Goal: Find specific page/section: Find specific page/section

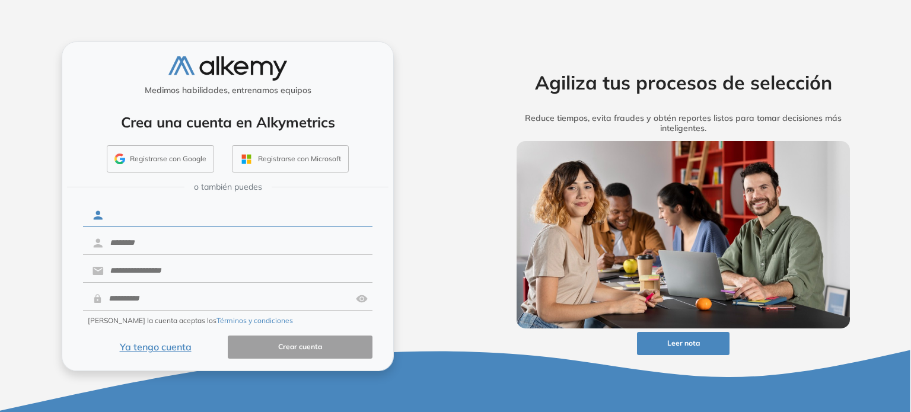
click at [198, 220] on input "text" at bounding box center [238, 215] width 269 height 23
click at [166, 344] on button "Ya tengo cuenta" at bounding box center [155, 347] width 145 height 23
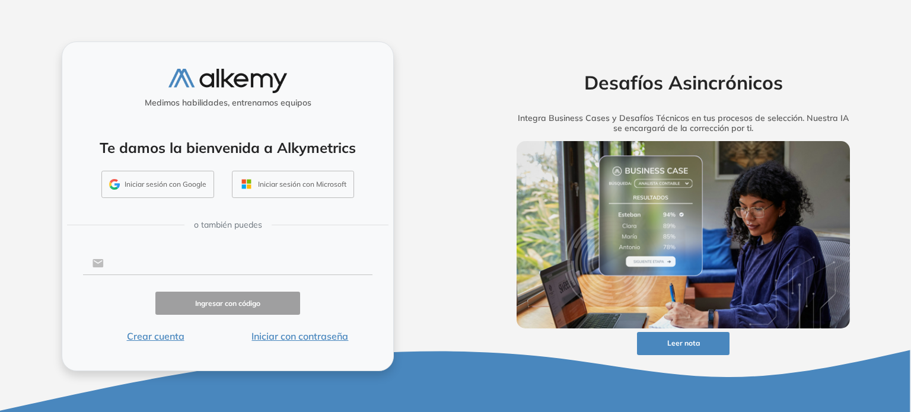
click at [190, 270] on input "text" at bounding box center [238, 263] width 269 height 23
type input "**********"
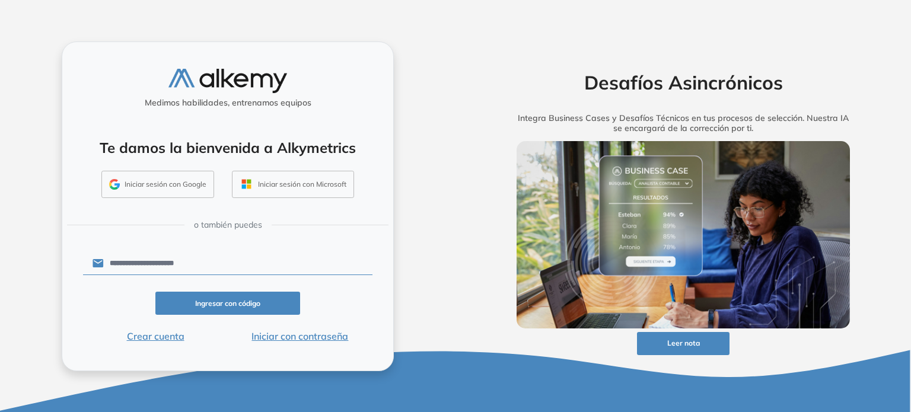
click at [279, 340] on button "Iniciar con contraseña" at bounding box center [300, 336] width 145 height 14
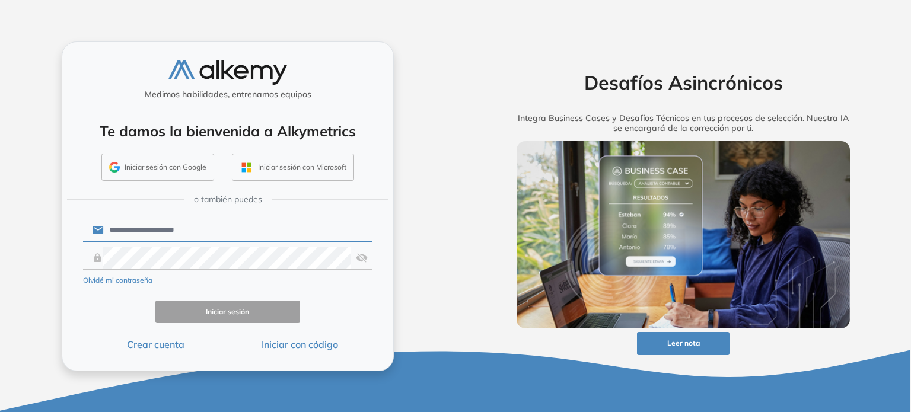
click at [223, 271] on form "**********" at bounding box center [228, 285] width 290 height 136
click at [259, 309] on button "Iniciar sesión" at bounding box center [227, 312] width 145 height 23
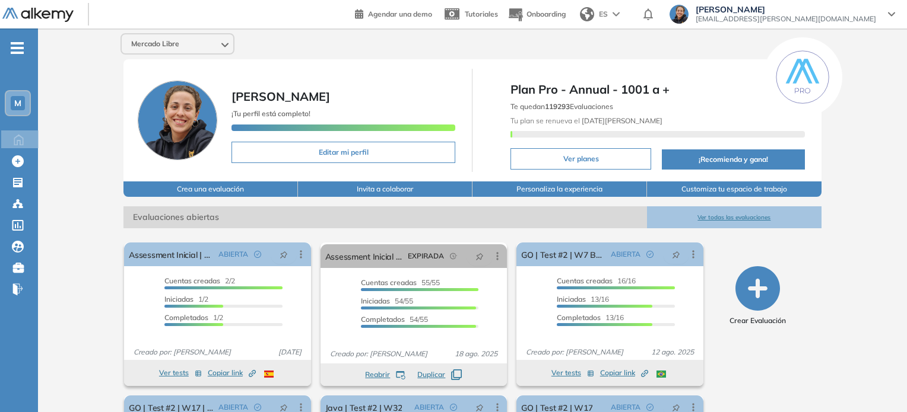
click at [17, 103] on span "M" at bounding box center [17, 102] width 7 height 9
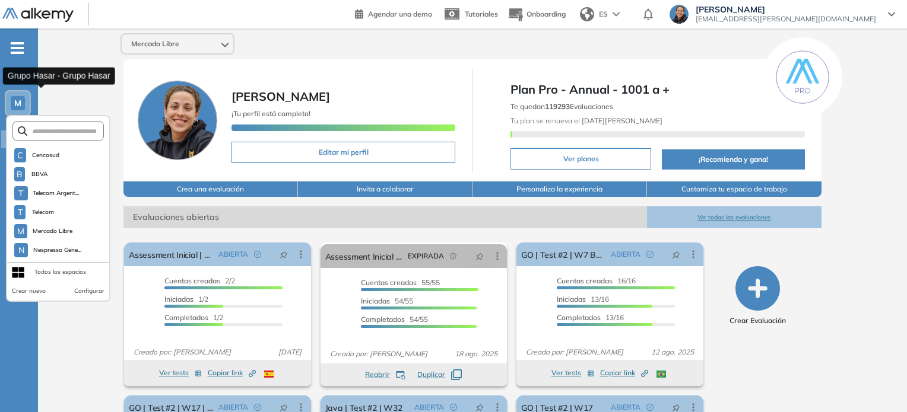
scroll to position [95, 0]
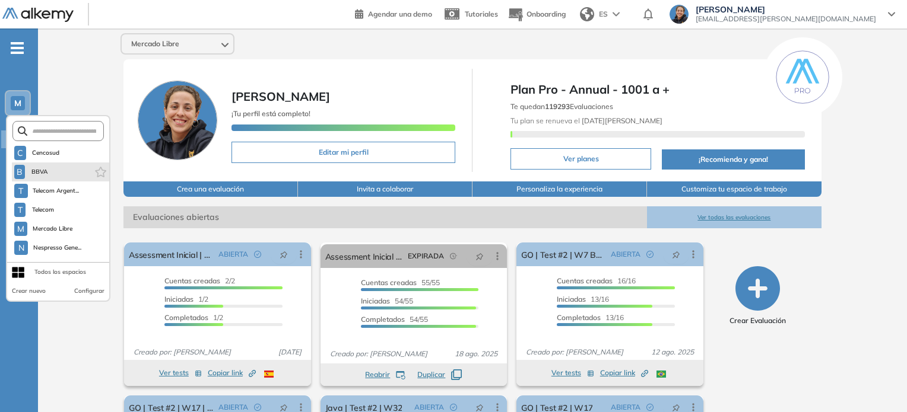
click at [52, 164] on li "B BBVA" at bounding box center [60, 172] width 97 height 19
click at [38, 170] on span "BBVA" at bounding box center [40, 171] width 20 height 9
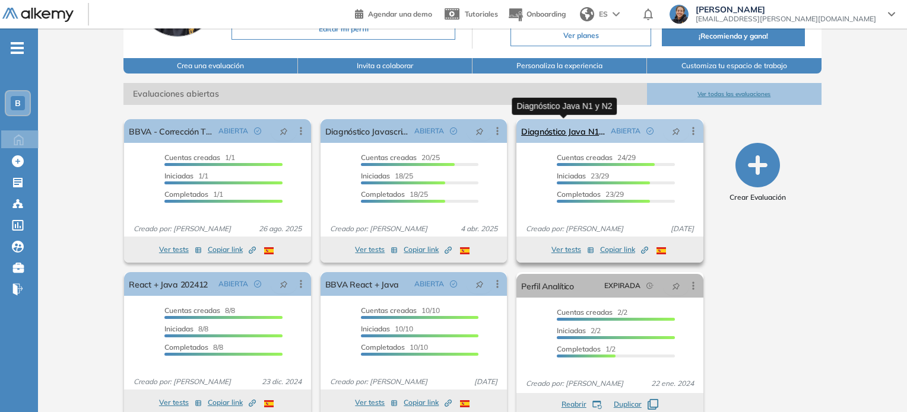
scroll to position [140, 0]
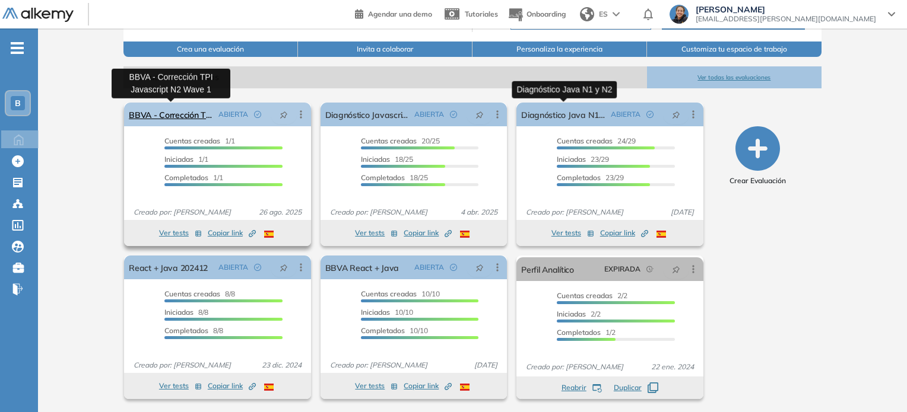
click at [185, 113] on link "BBVA - Corrección TPI Javascript N2 Wave 1" at bounding box center [171, 115] width 84 height 24
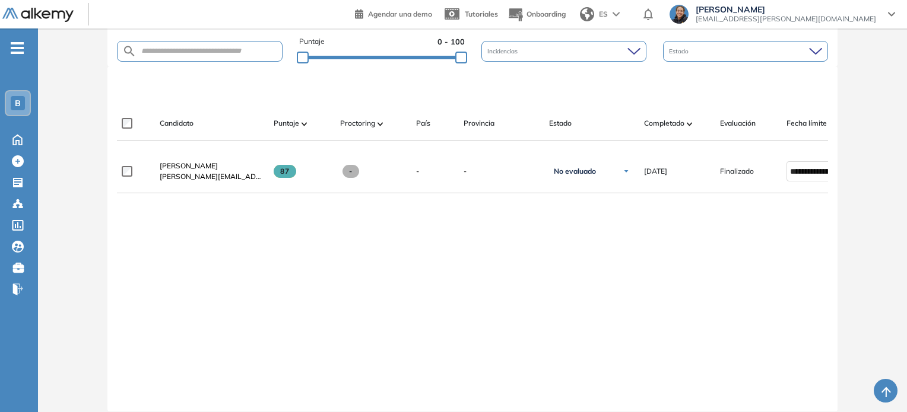
scroll to position [297, 0]
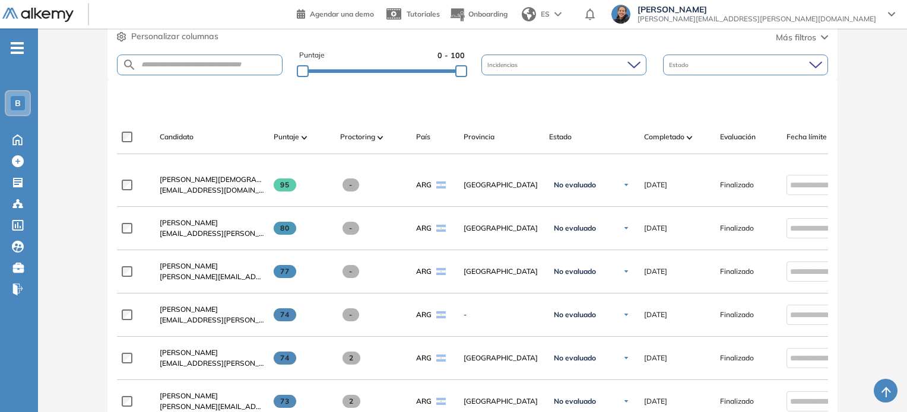
scroll to position [297, 0]
